Goal: Information Seeking & Learning: Learn about a topic

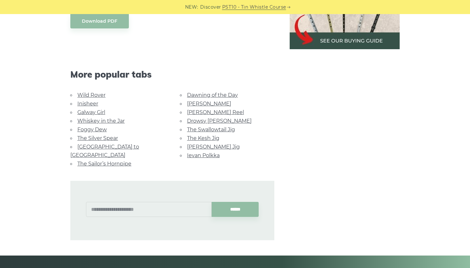
scroll to position [383, 0]
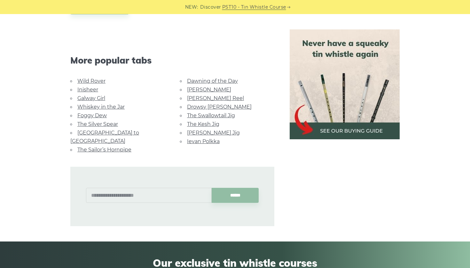
click at [91, 78] on link "Wild Rover" at bounding box center [91, 81] width 28 height 6
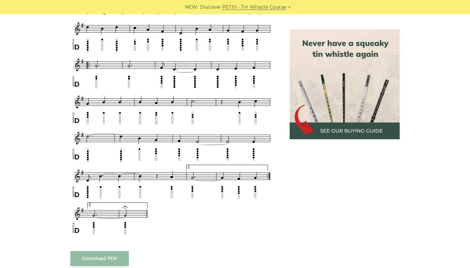
scroll to position [354, 0]
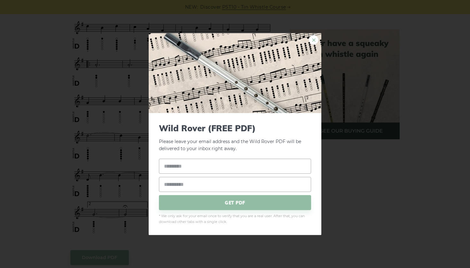
click at [312, 43] on link "×" at bounding box center [314, 40] width 10 height 10
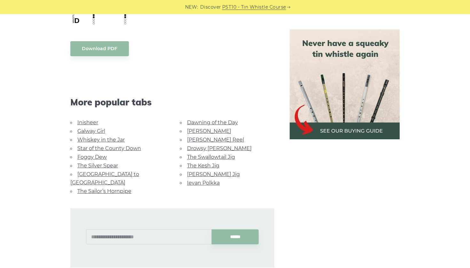
scroll to position [600, 0]
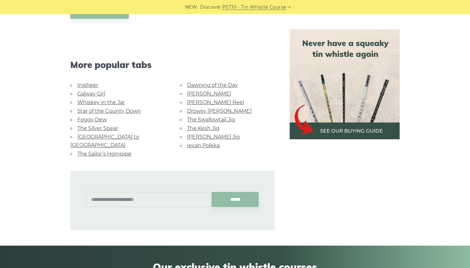
click at [100, 110] on link "Star of the County Down" at bounding box center [109, 111] width 64 height 6
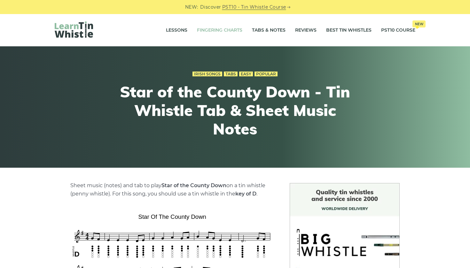
click at [232, 30] on link "Fingering Charts" at bounding box center [219, 30] width 45 height 16
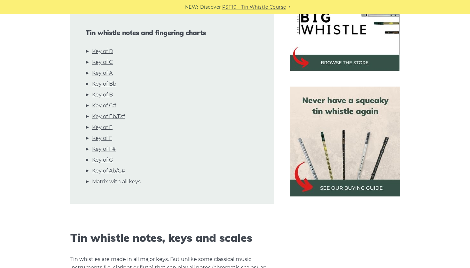
scroll to position [190, 0]
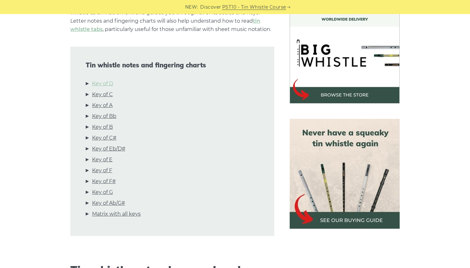
click at [105, 83] on link "Key of D" at bounding box center [102, 84] width 21 height 8
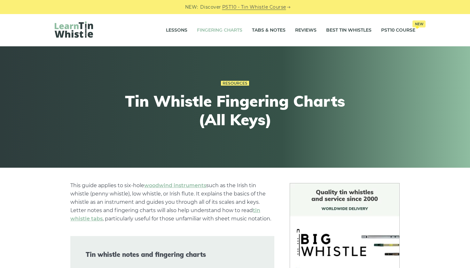
scroll to position [0, 0]
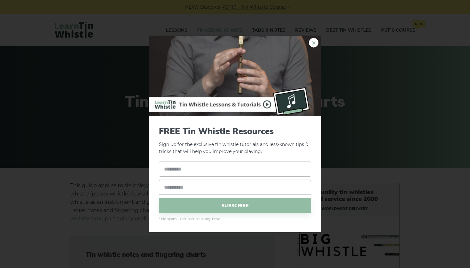
click at [312, 45] on link "×" at bounding box center [314, 43] width 10 height 10
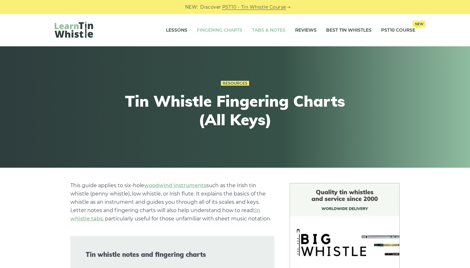
click at [268, 30] on link "Tabs & Notes" at bounding box center [269, 30] width 34 height 16
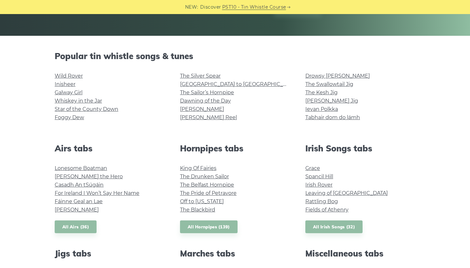
scroll to position [132, 0]
click at [334, 113] on li "Tabhair dom do lámh" at bounding box center [360, 117] width 110 height 8
click at [334, 115] on link "Tabhair dom do lámh" at bounding box center [332, 117] width 55 height 6
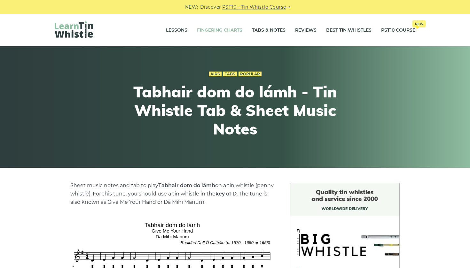
click at [206, 30] on link "Fingering Charts" at bounding box center [219, 30] width 45 height 16
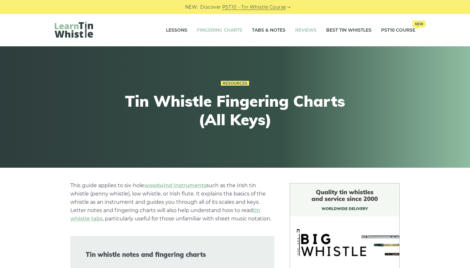
click at [310, 28] on link "Reviews" at bounding box center [305, 30] width 21 height 16
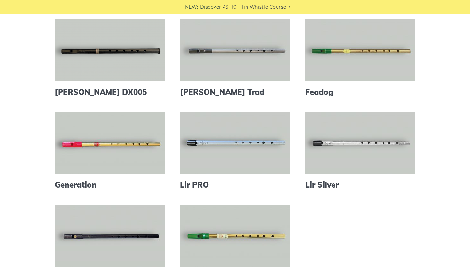
scroll to position [175, 0]
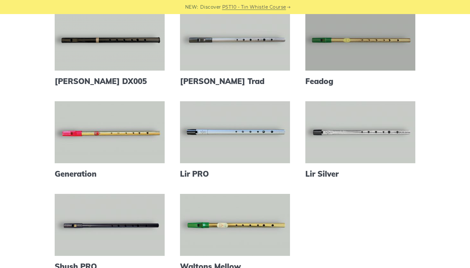
click at [358, 51] on link at bounding box center [360, 40] width 110 height 62
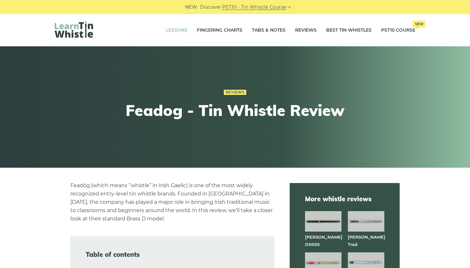
click at [175, 28] on link "Lessons" at bounding box center [176, 30] width 21 height 16
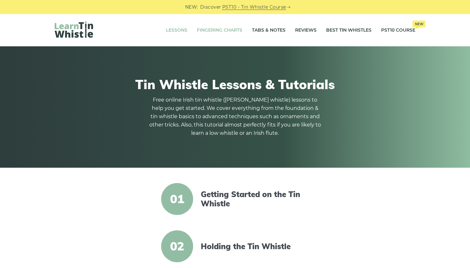
click at [218, 28] on link "Fingering Charts" at bounding box center [219, 30] width 45 height 16
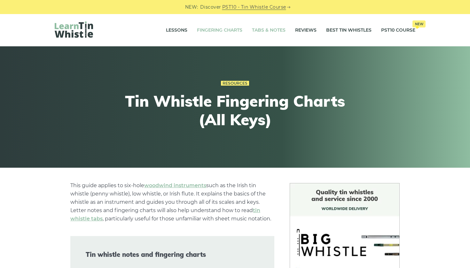
click at [269, 31] on link "Tabs & Notes" at bounding box center [269, 30] width 34 height 16
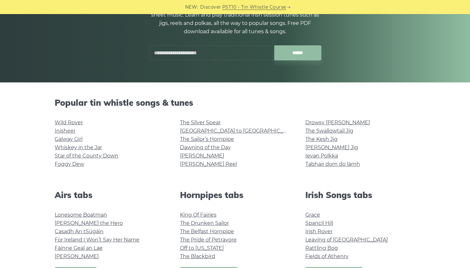
scroll to position [121, 0]
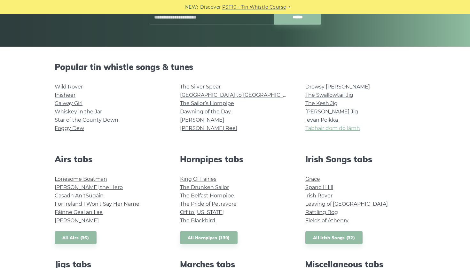
click at [324, 129] on link "Tabhair dom do lámh" at bounding box center [332, 128] width 55 height 6
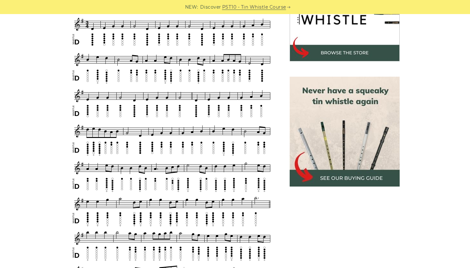
scroll to position [231, 0]
